Goal: Task Accomplishment & Management: Manage account settings

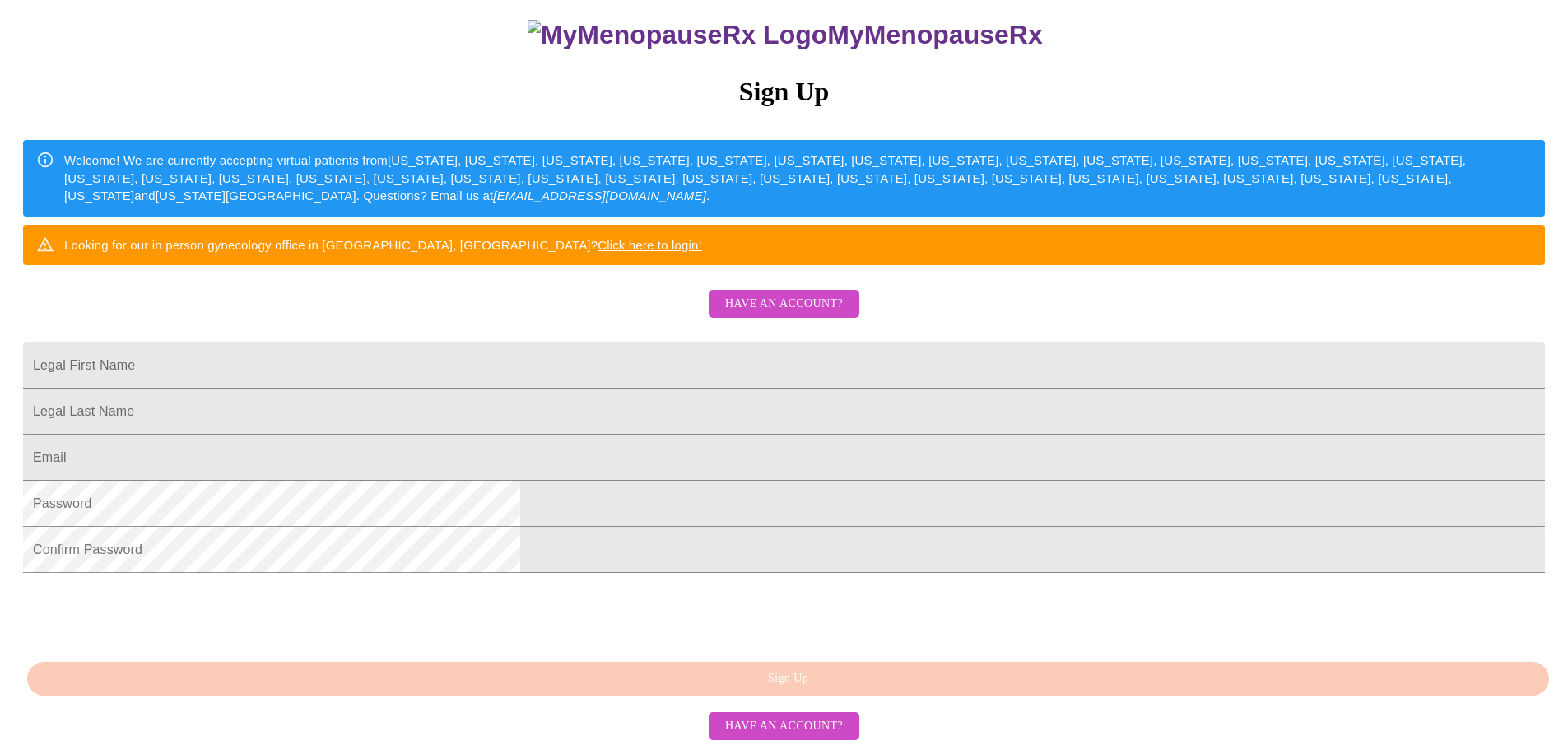
scroll to position [307, 0]
click at [796, 294] on span "Have an account?" at bounding box center [784, 304] width 118 height 21
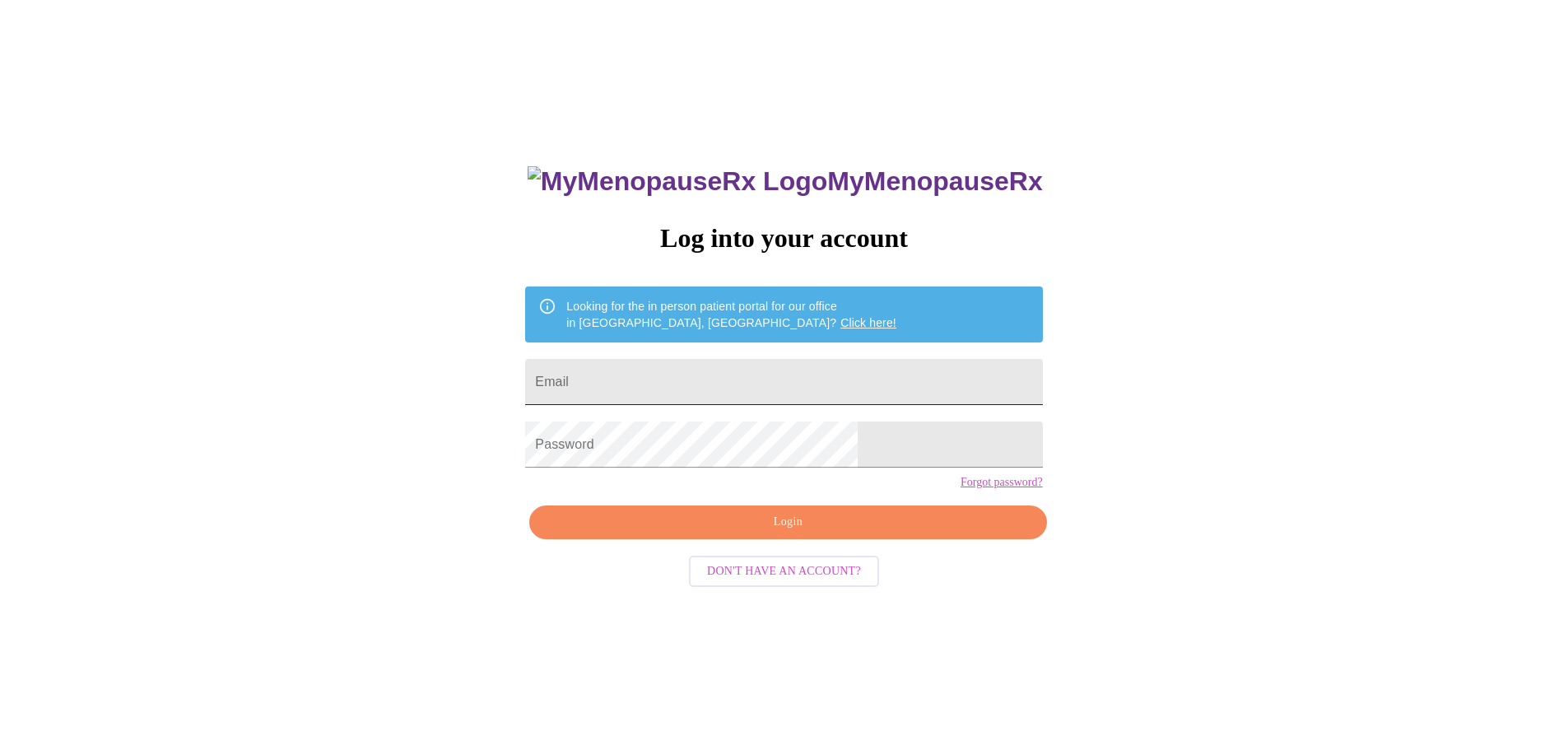
click at [701, 381] on input "Email" at bounding box center [783, 382] width 517 height 46
type input "[PERSON_NAME][EMAIL_ADDRESS][DOMAIN_NAME]"
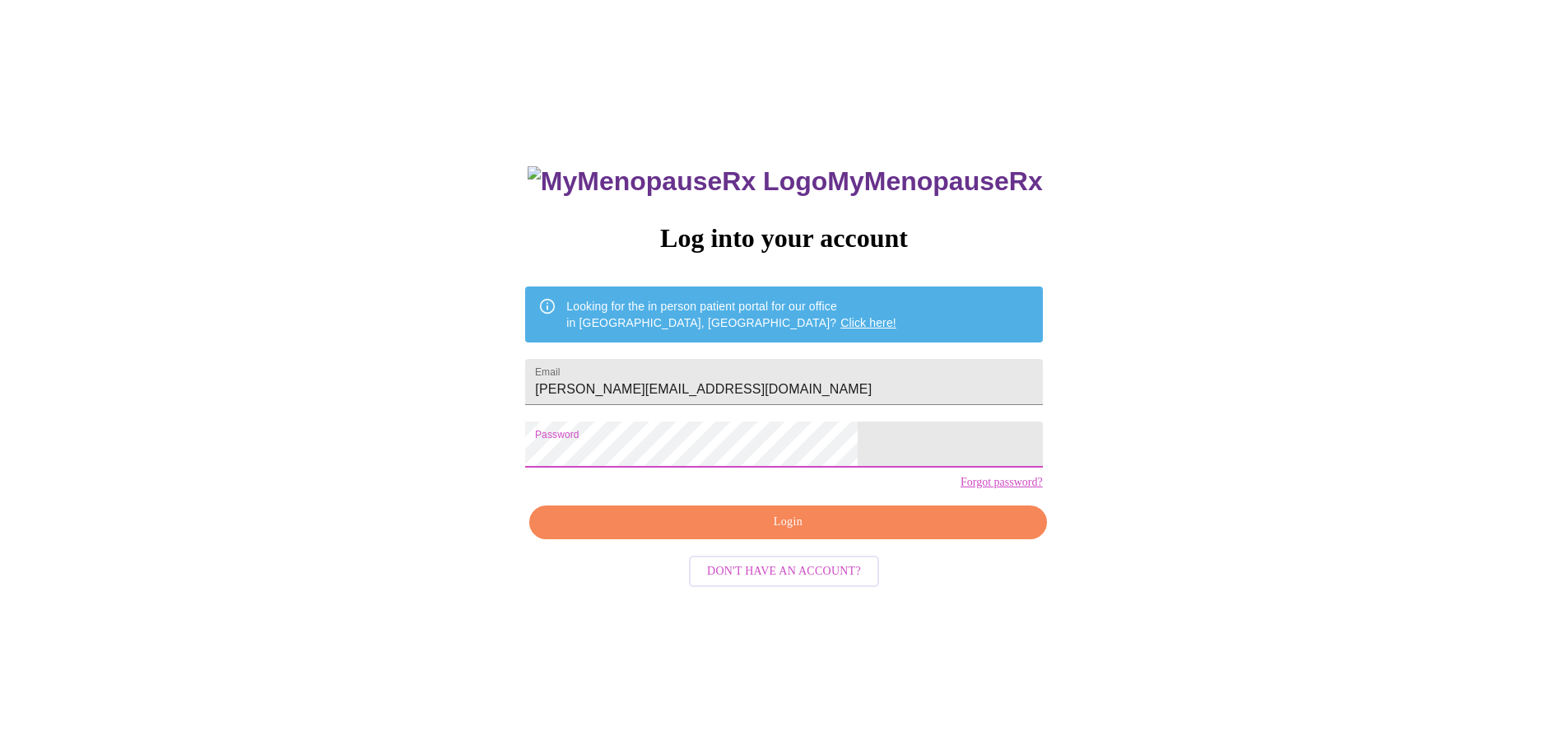
click at [743, 533] on span "Login" at bounding box center [787, 522] width 479 height 21
click at [533, 442] on div "MyMenopauseRx Log into your account Looking for the in person patient portal fo…" at bounding box center [784, 440] width 1555 height 899
click at [850, 533] on span "Login" at bounding box center [787, 522] width 479 height 21
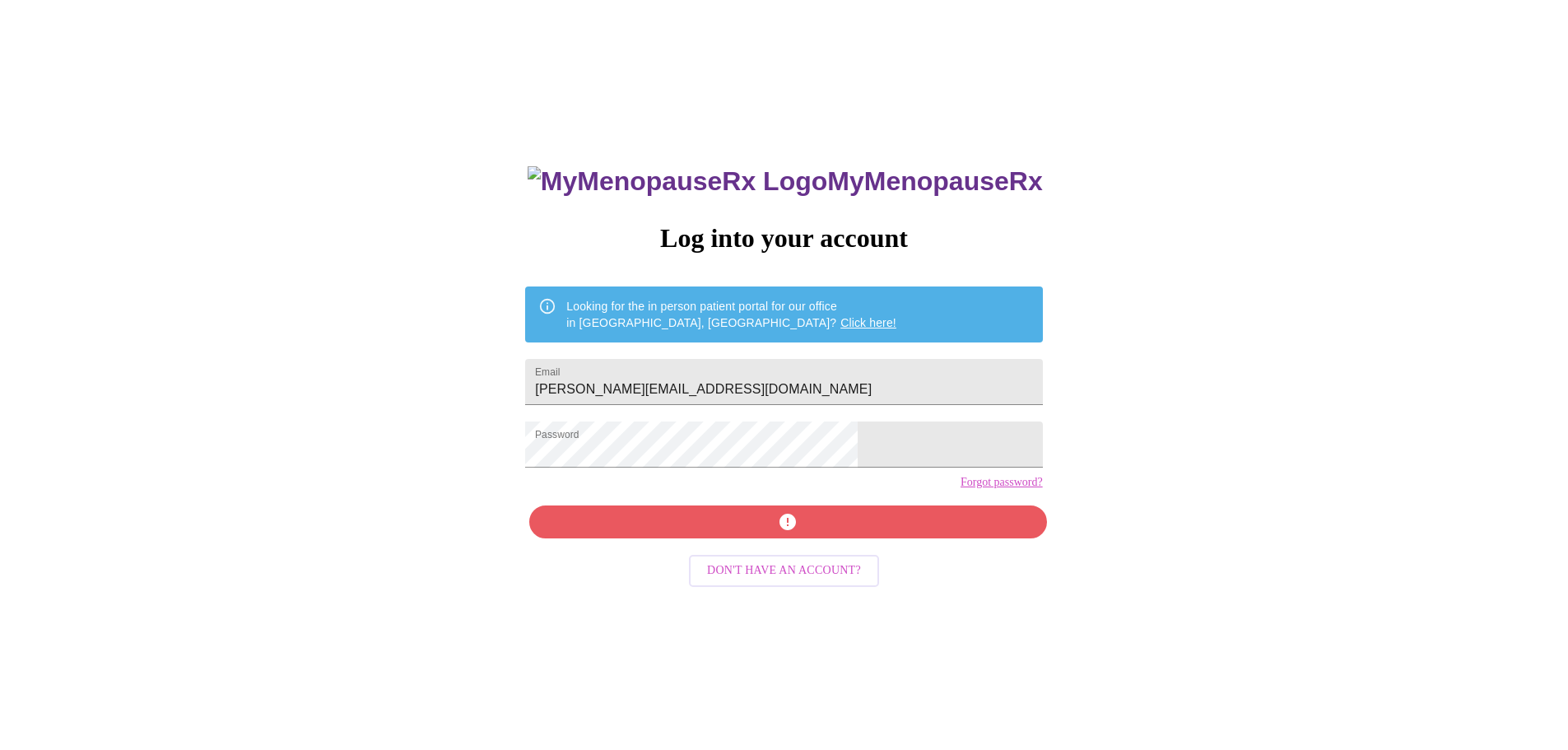
click at [840, 321] on link "Click here!" at bounding box center [868, 323] width 56 height 13
